Goal: Task Accomplishment & Management: Complete application form

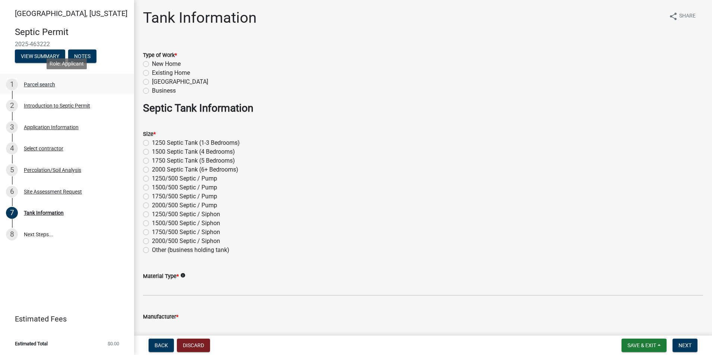
click at [42, 82] on div "Parcel search" at bounding box center [39, 84] width 31 height 5
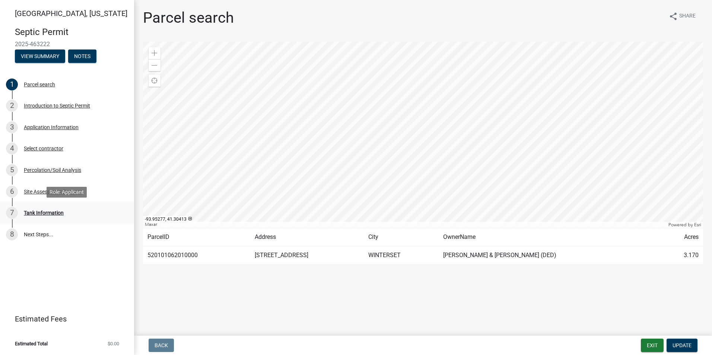
click at [53, 210] on div "Tank Information" at bounding box center [44, 212] width 40 height 5
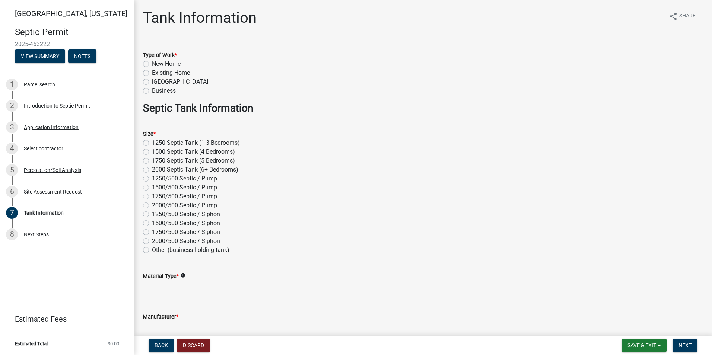
click at [152, 153] on label "1500 Septic Tank (4 Bedrooms)" at bounding box center [193, 151] width 83 height 9
click at [152, 152] on input "1500 Septic Tank (4 Bedrooms)" at bounding box center [154, 149] width 5 height 5
radio input "true"
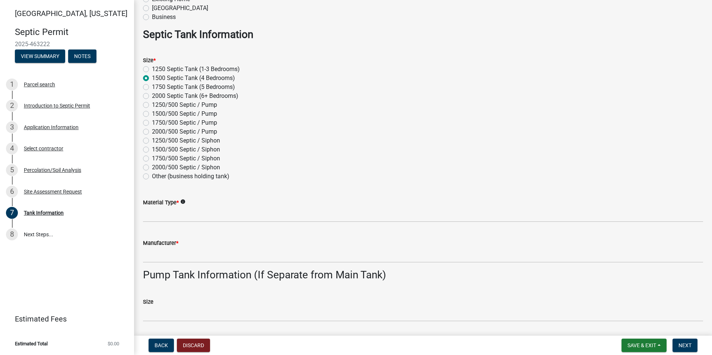
scroll to position [74, 0]
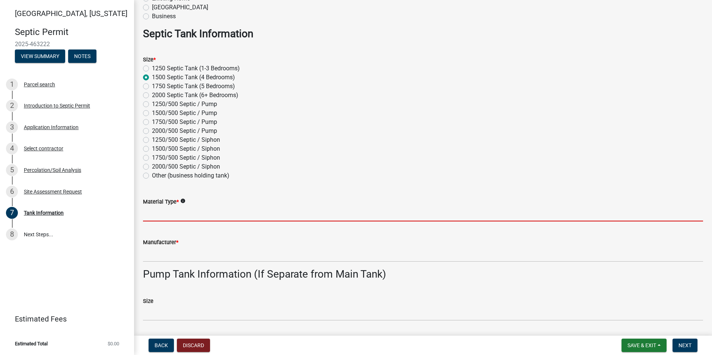
click at [152, 214] on input "Material Type *" at bounding box center [423, 213] width 560 height 15
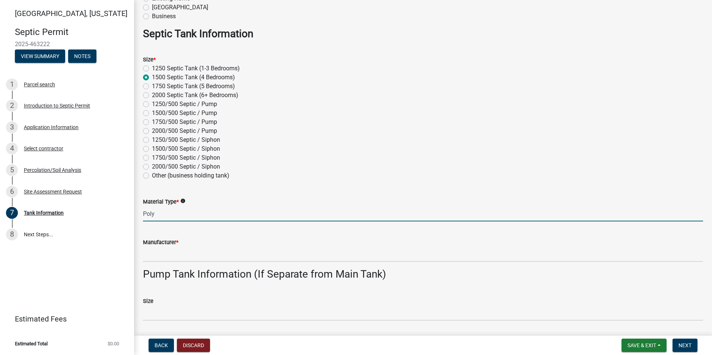
type input "Poly"
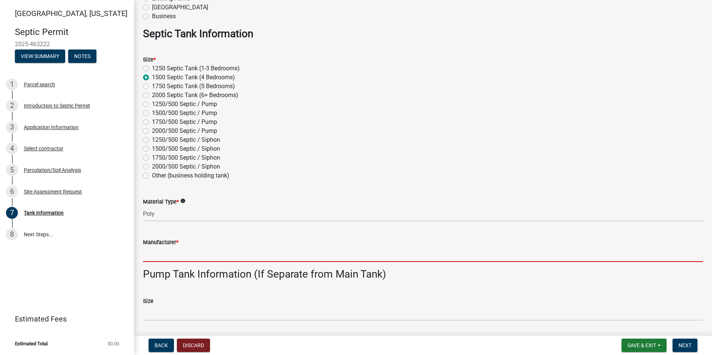
click at [147, 257] on input "Manufacturer *" at bounding box center [423, 254] width 560 height 15
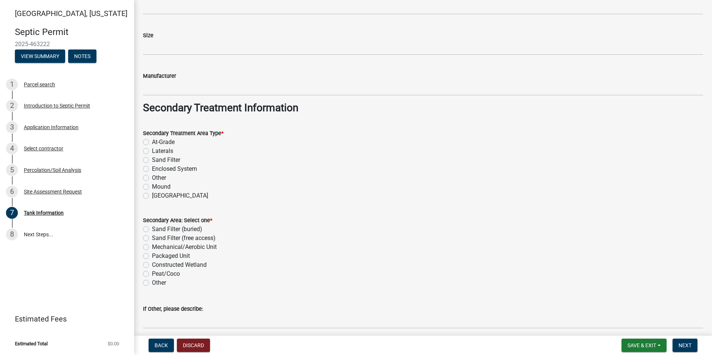
scroll to position [552, 0]
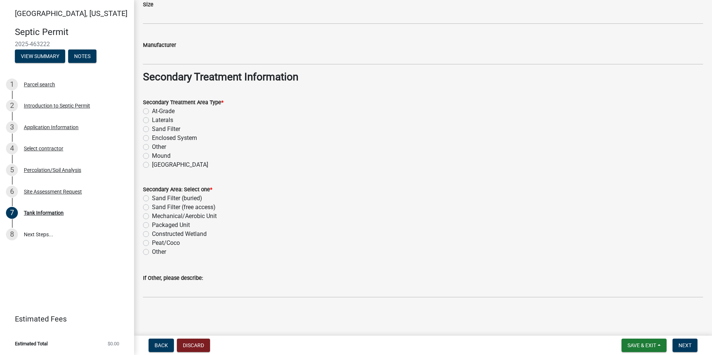
type input "[PERSON_NAME]"
click at [152, 139] on label "Enclosed System" at bounding box center [174, 138] width 45 height 9
click at [152, 138] on input "Enclosed System" at bounding box center [154, 136] width 5 height 5
radio input "true"
click at [152, 224] on label "Packaged Unit" at bounding box center [171, 225] width 38 height 9
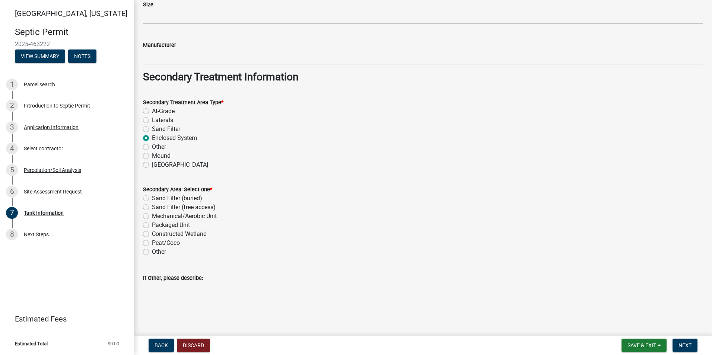
click at [152, 224] on input "Packaged Unit" at bounding box center [154, 223] width 5 height 5
radio input "true"
click at [688, 345] on span "Next" at bounding box center [684, 346] width 13 height 6
click at [685, 346] on span "Next" at bounding box center [684, 346] width 13 height 6
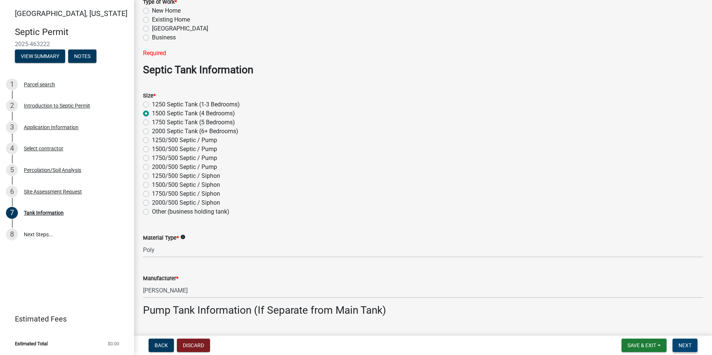
scroll to position [0, 0]
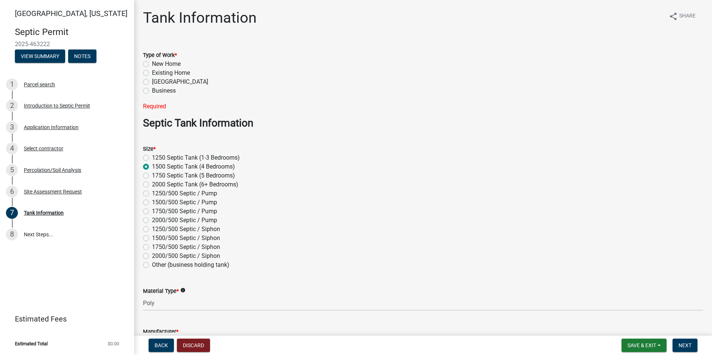
click at [152, 73] on label "Existing Home" at bounding box center [171, 73] width 38 height 9
click at [152, 73] on input "Existing Home" at bounding box center [154, 71] width 5 height 5
radio input "true"
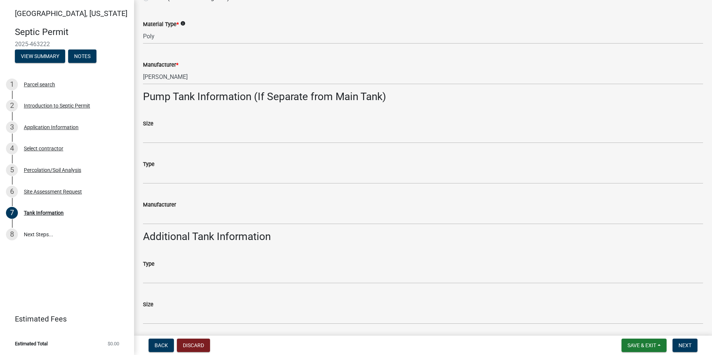
scroll to position [298, 0]
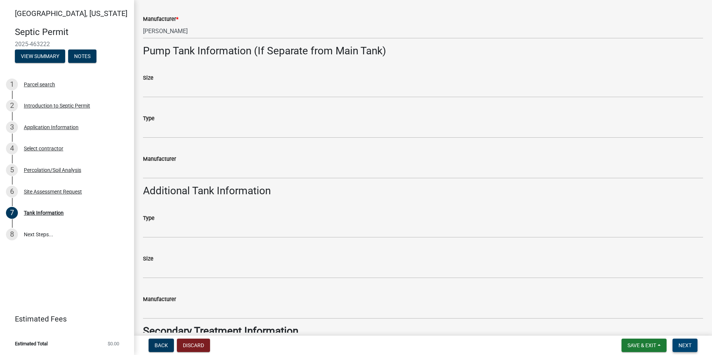
click at [686, 341] on button "Next" at bounding box center [684, 345] width 25 height 13
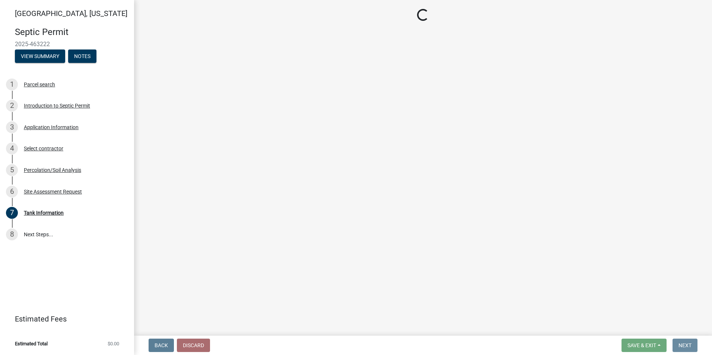
scroll to position [0, 0]
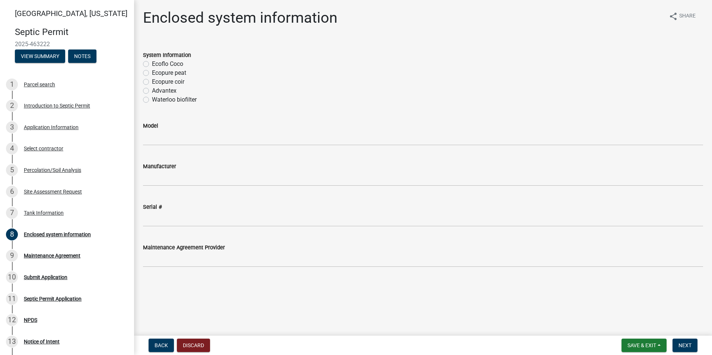
click at [152, 61] on label "Ecoflo Coco" at bounding box center [167, 64] width 31 height 9
click at [152, 61] on input "Ecoflo Coco" at bounding box center [154, 62] width 5 height 5
radio input "true"
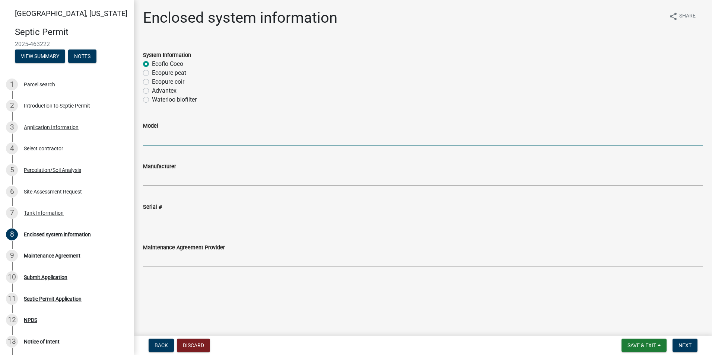
click at [149, 140] on input "Model" at bounding box center [423, 137] width 560 height 15
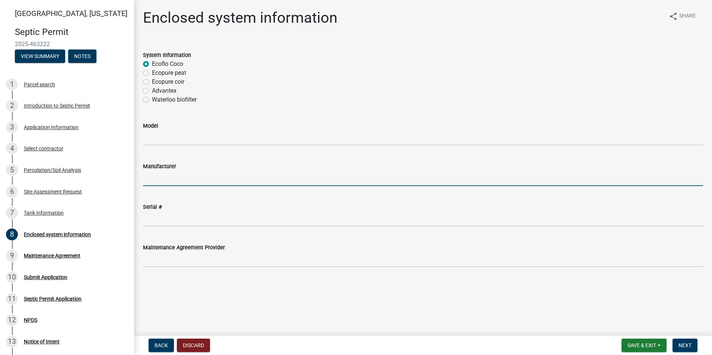
click at [147, 181] on input "Manufacturer" at bounding box center [423, 178] width 560 height 15
type input "c"
type input "Eco Flo"
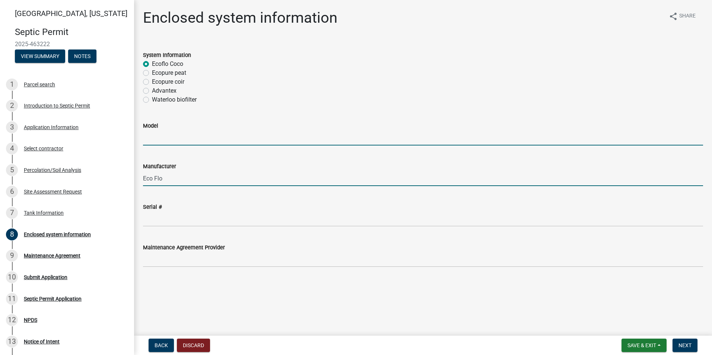
click at [151, 140] on input "Model" at bounding box center [423, 137] width 560 height 15
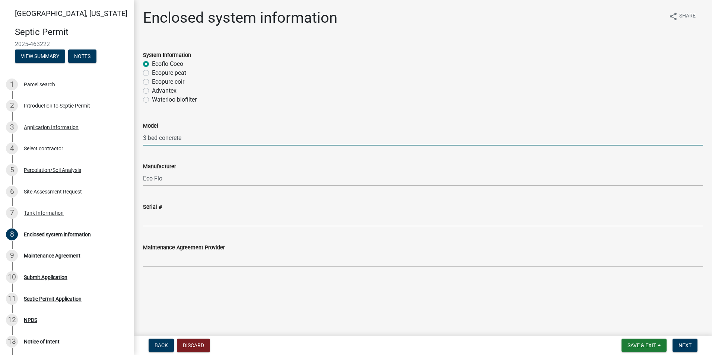
type input "3 bed concrete"
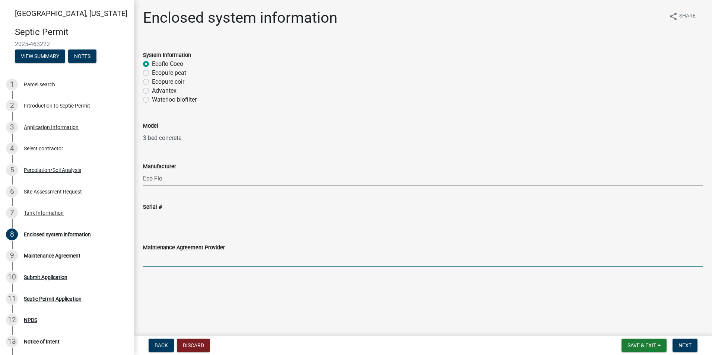
click at [153, 264] on input "Maintenance Agreement Provider" at bounding box center [423, 259] width 560 height 15
type input "[PERSON_NAME] Septic"
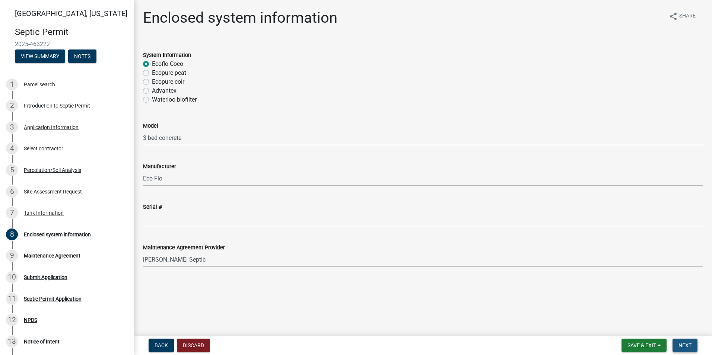
click at [685, 344] on span "Next" at bounding box center [684, 346] width 13 height 6
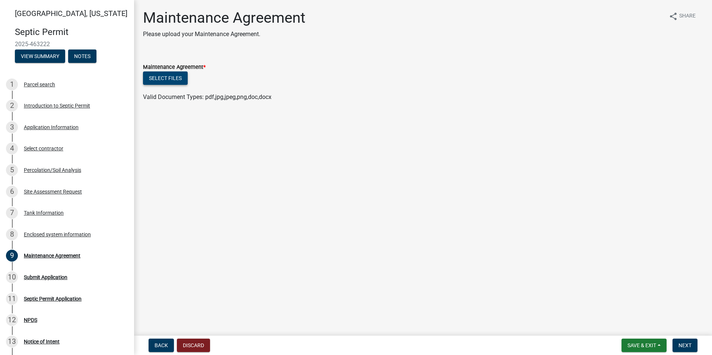
click at [158, 79] on button "Select files" at bounding box center [165, 77] width 45 height 13
click at [165, 76] on button "Select files" at bounding box center [165, 77] width 45 height 13
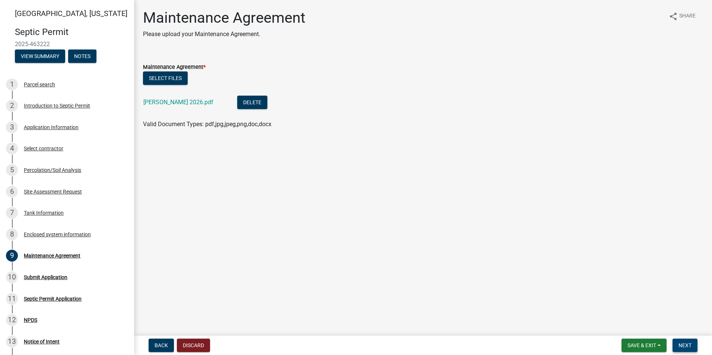
click at [682, 345] on span "Next" at bounding box center [684, 346] width 13 height 6
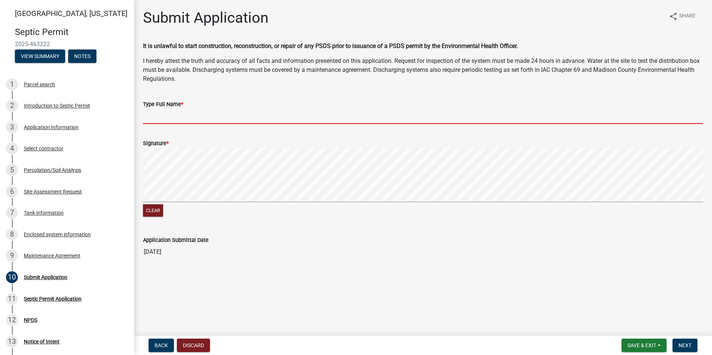
click at [160, 119] on input "Type Full Name *" at bounding box center [423, 116] width 560 height 15
type input "[PERSON_NAME]"
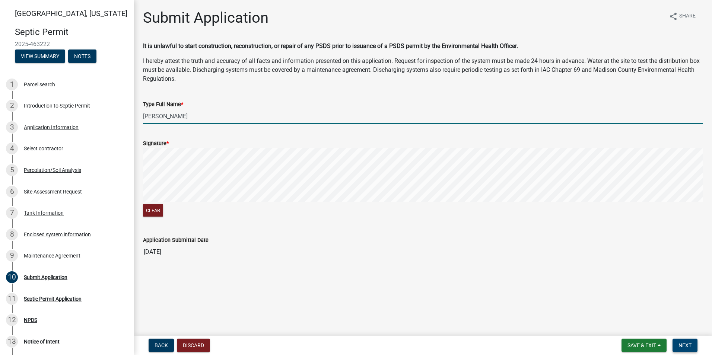
click at [676, 343] on button "Next" at bounding box center [684, 345] width 25 height 13
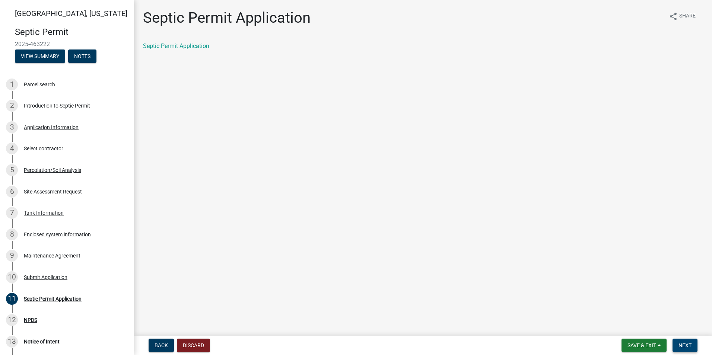
click at [691, 344] on span "Next" at bounding box center [684, 346] width 13 height 6
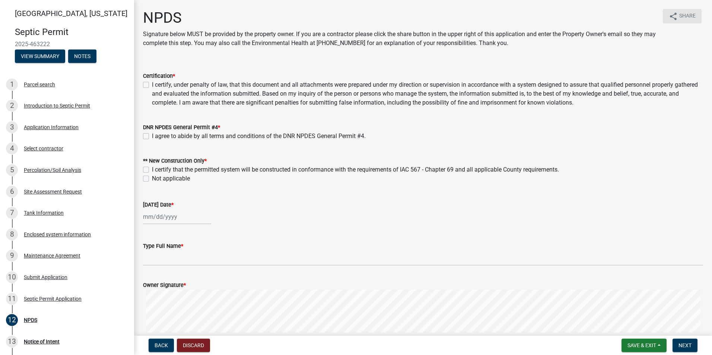
click at [673, 17] on button "share Share" at bounding box center [682, 16] width 39 height 15
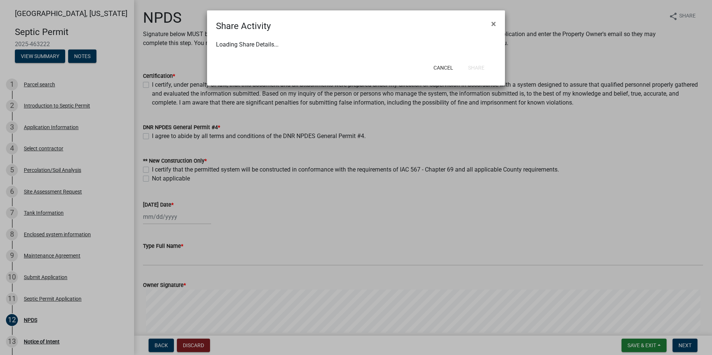
select select "1"
select select "0"
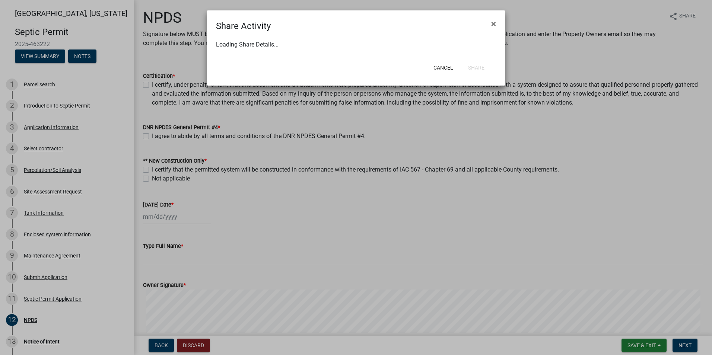
select select "0"
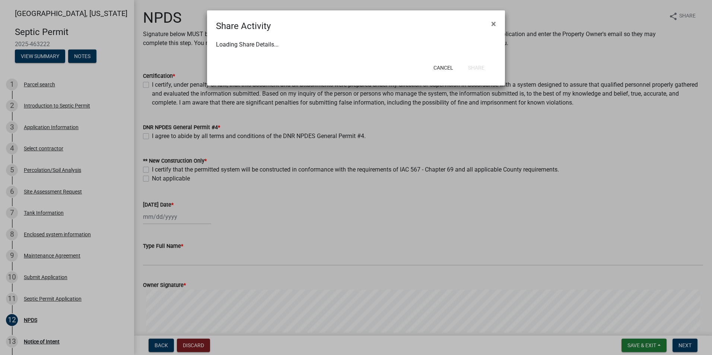
select select "0"
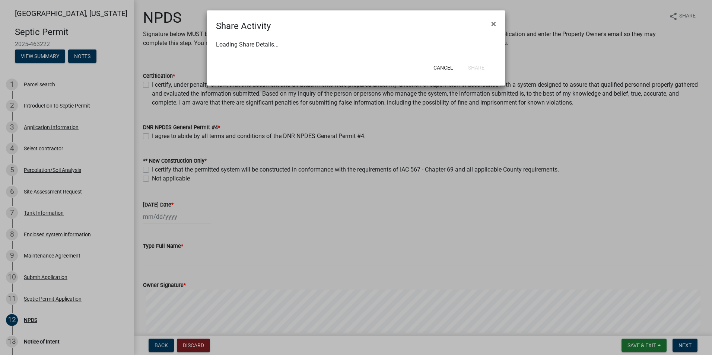
select select "0"
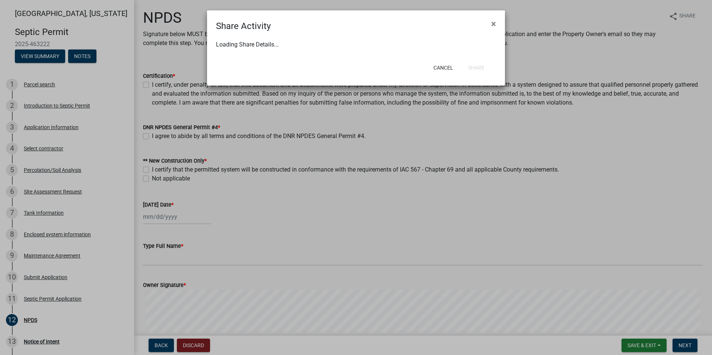
select select "0"
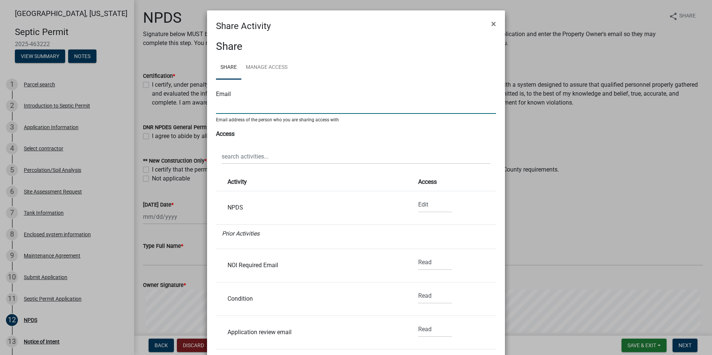
click at [223, 105] on input "text" at bounding box center [356, 106] width 280 height 15
type input "[PERSON_NAME][EMAIL_ADDRESS][DOMAIN_NAME]"
click at [682, 345] on ngb-modal-window "Share Activity × Share Share Manage Access Email [EMAIL_ADDRESS][DOMAIN_NAME] E…" at bounding box center [356, 177] width 712 height 355
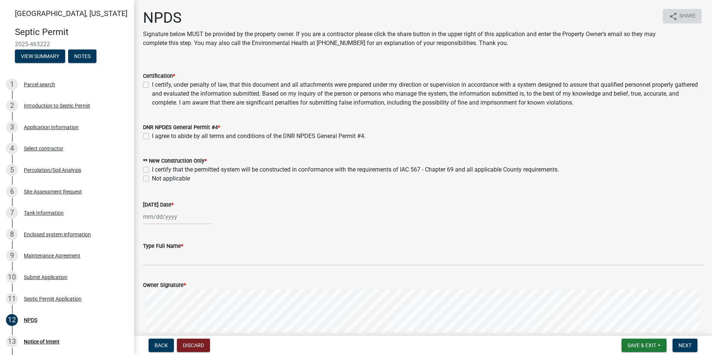
click at [669, 12] on icon "share" at bounding box center [673, 16] width 9 height 9
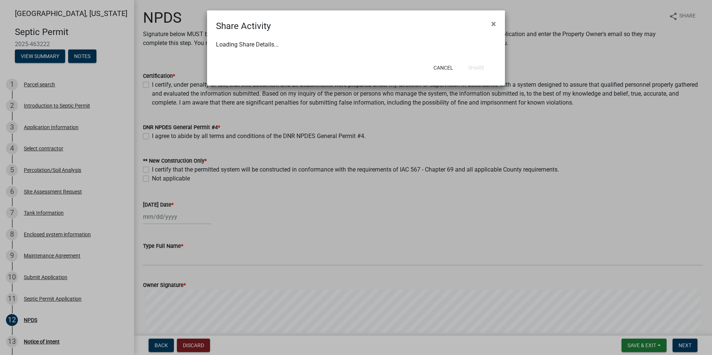
select select "1"
select select "0"
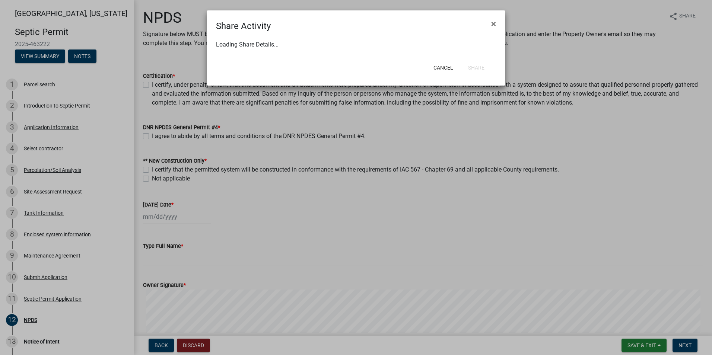
select select "0"
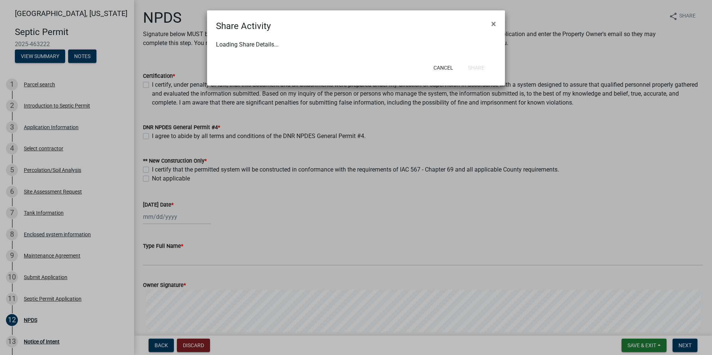
select select "0"
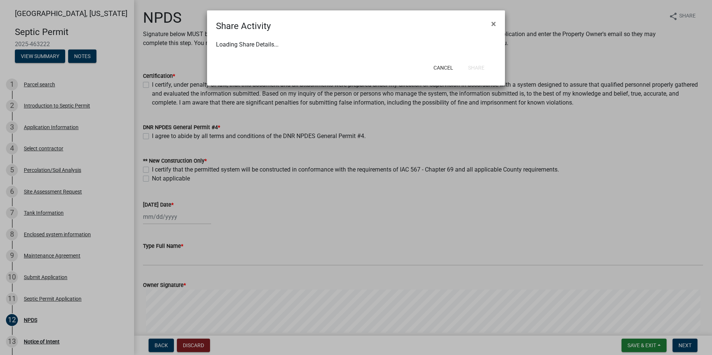
select select "0"
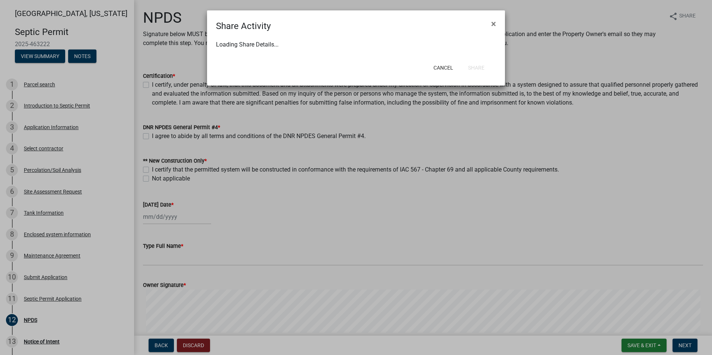
select select "0"
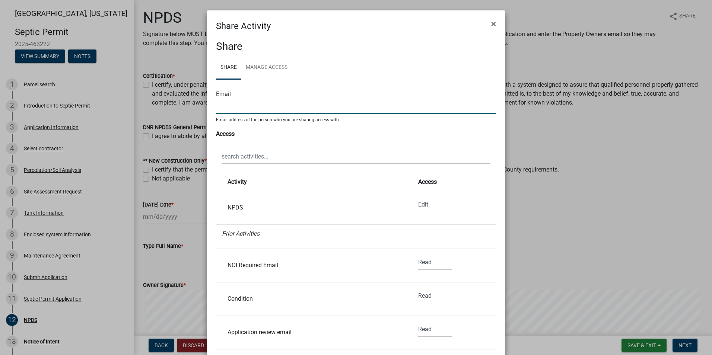
click at [221, 103] on input "text" at bounding box center [356, 106] width 280 height 15
type input "[PERSON_NAME][EMAIL_ADDRESS][DOMAIN_NAME]"
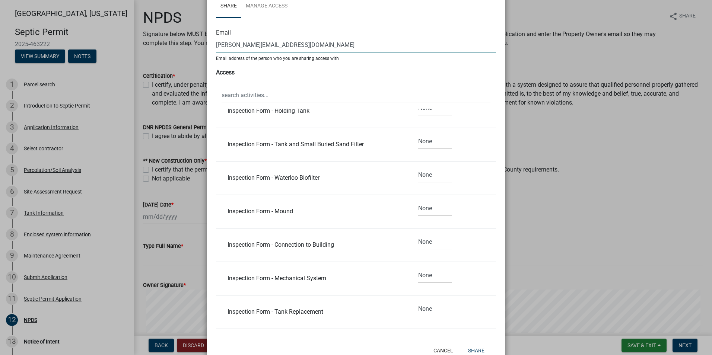
scroll to position [85, 0]
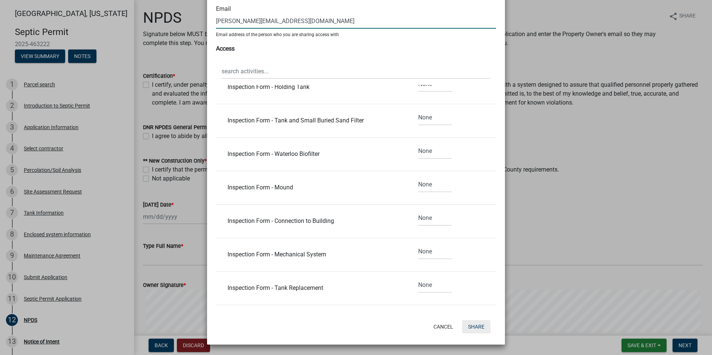
click at [469, 324] on button "Share" at bounding box center [476, 326] width 28 height 13
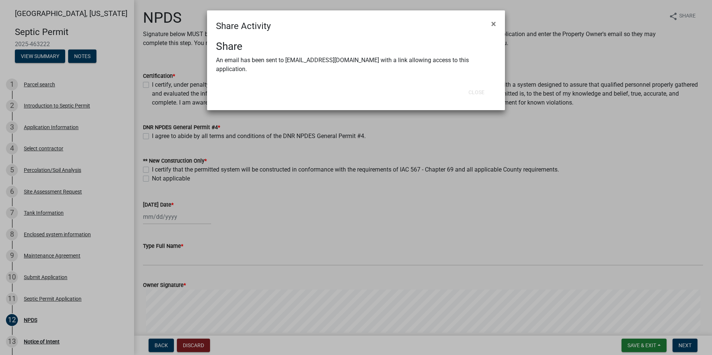
click at [428, 267] on ngb-modal-window "Share Activity × Share An email has been sent to [EMAIL_ADDRESS][DOMAIN_NAME] w…" at bounding box center [356, 177] width 712 height 355
